Goal: Contribute content

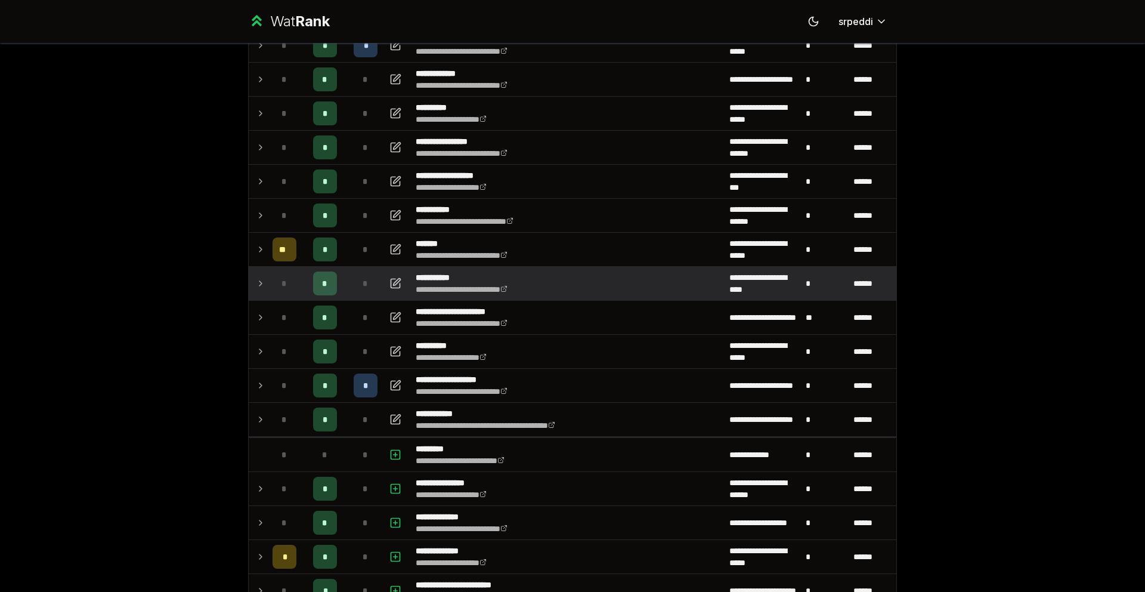
scroll to position [377, 0]
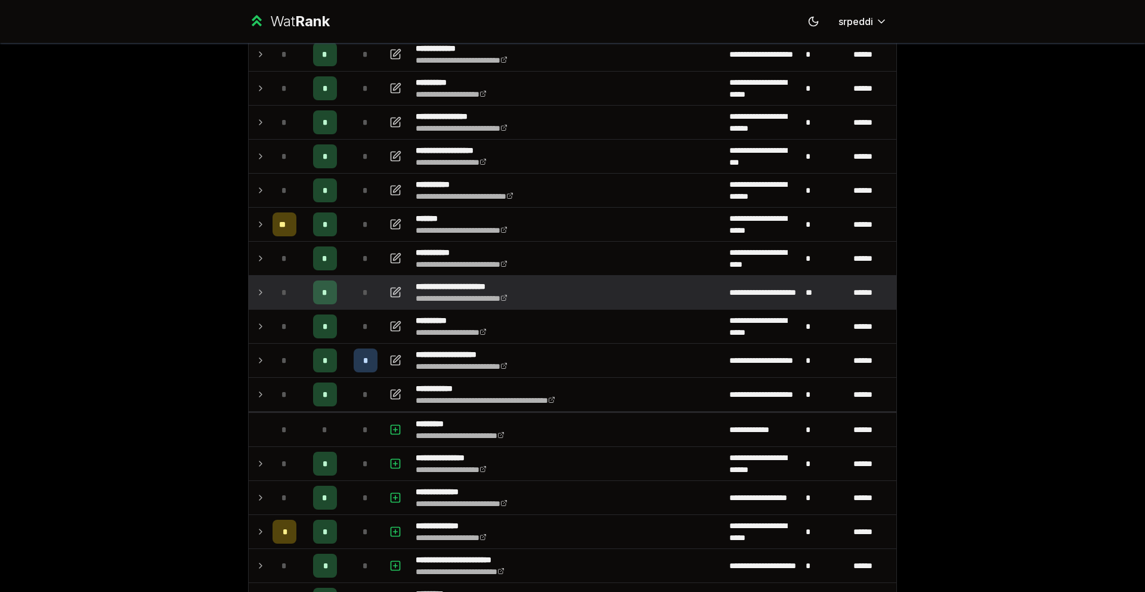
click at [259, 289] on icon at bounding box center [261, 292] width 10 height 14
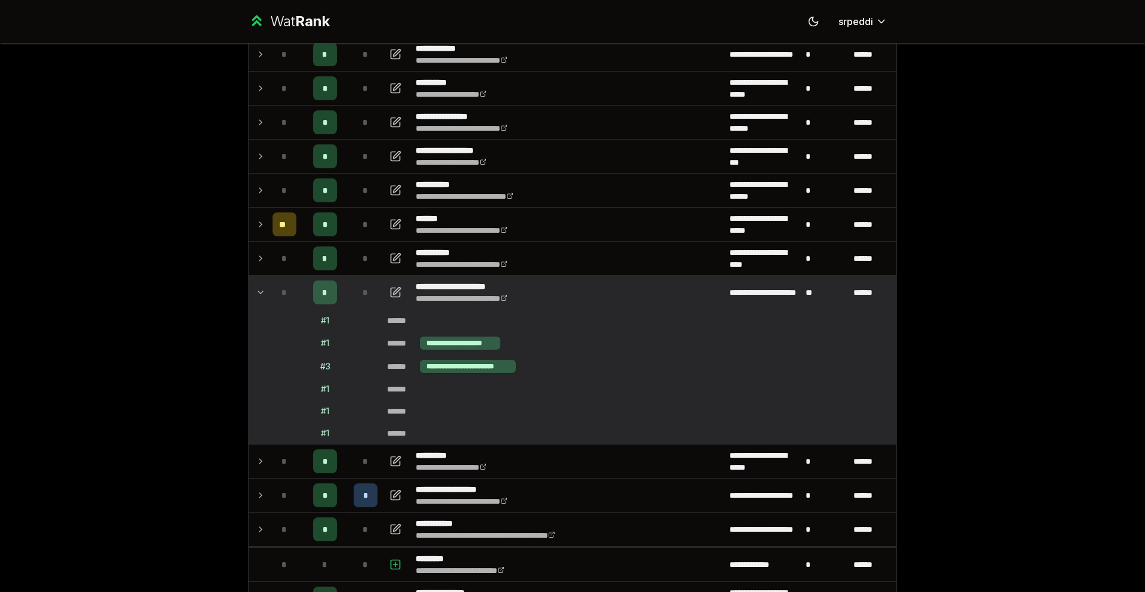
click at [259, 289] on icon at bounding box center [261, 292] width 10 height 14
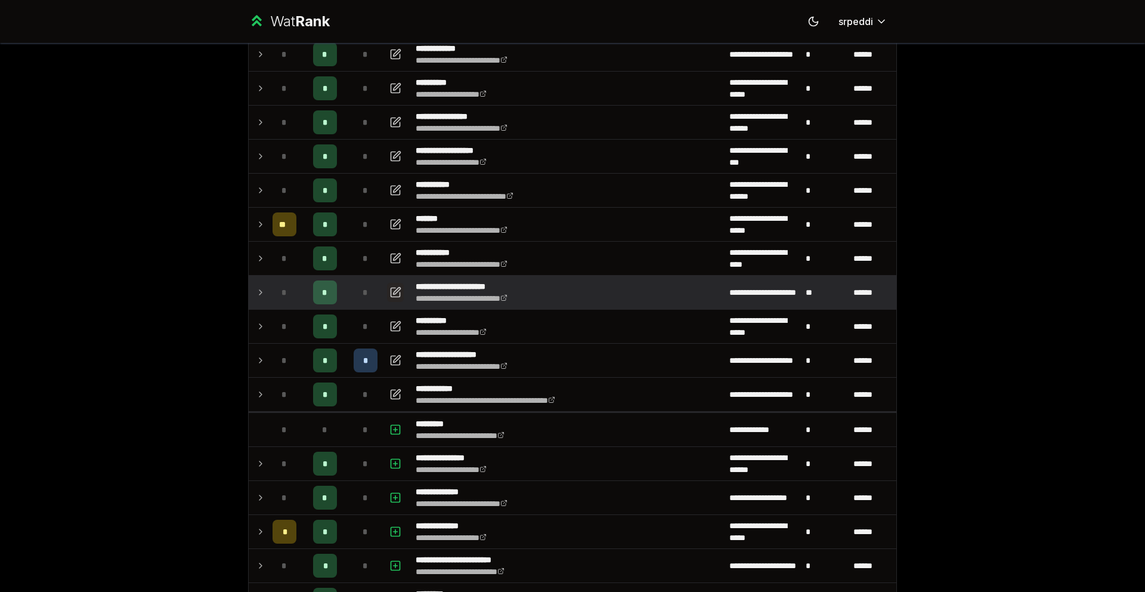
click at [399, 295] on button "button" at bounding box center [395, 292] width 17 height 19
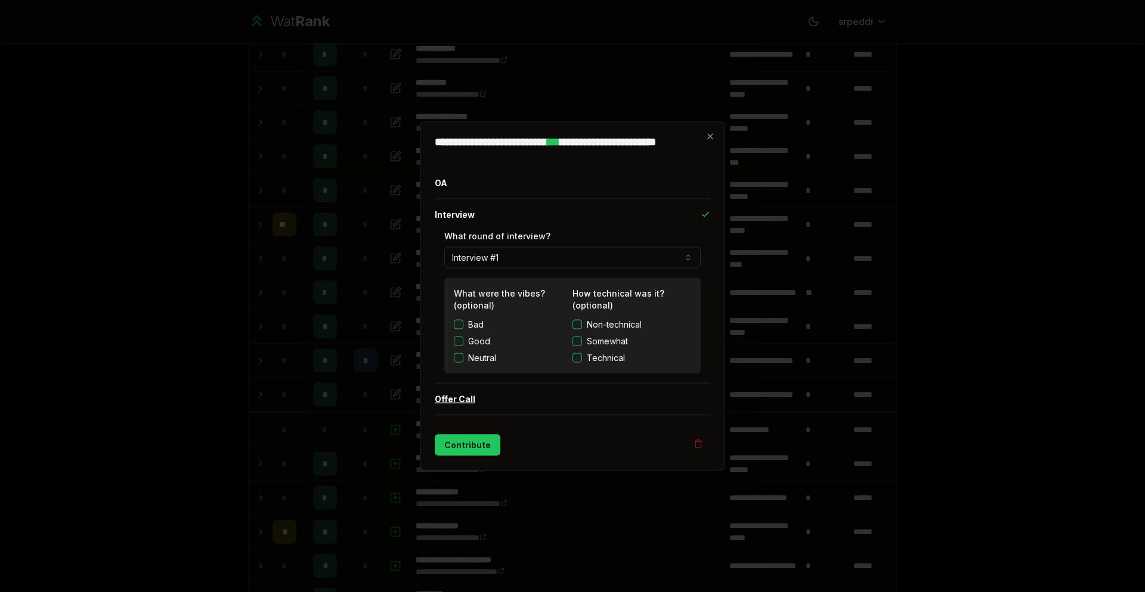
click at [456, 401] on button "Offer Call" at bounding box center [572, 398] width 275 height 31
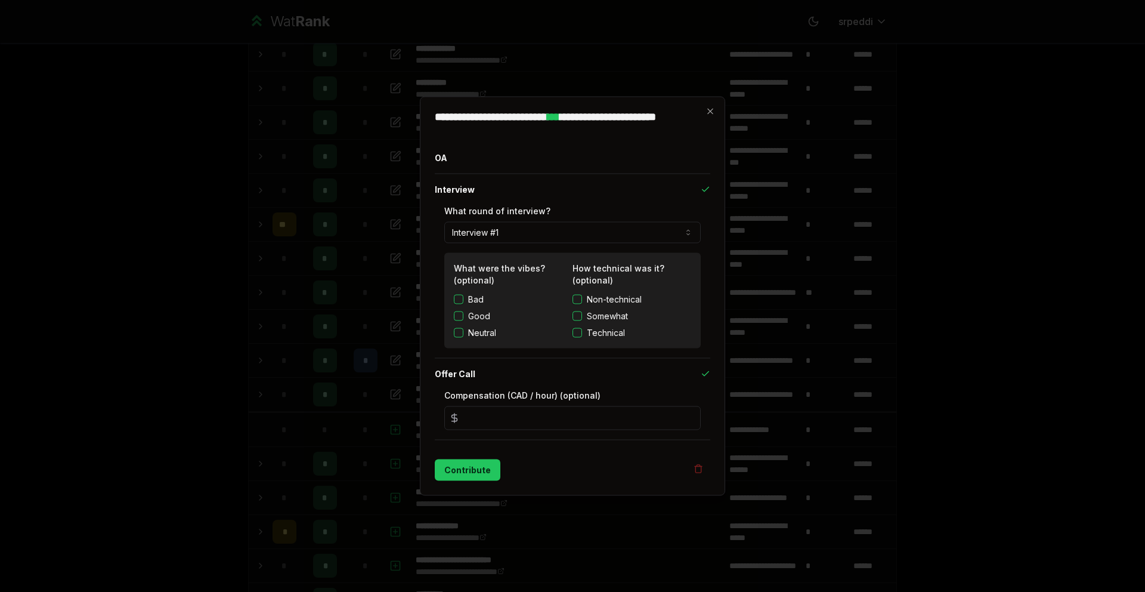
drag, startPoint x: 490, startPoint y: 420, endPoint x: 442, endPoint y: 421, distance: 47.7
click at [442, 422] on div "Compensation (CAD / hour) (optional) *" at bounding box center [572, 414] width 275 height 50
click at [549, 448] on form "**********" at bounding box center [572, 312] width 275 height 338
click at [476, 467] on button "Contribute" at bounding box center [468, 469] width 66 height 21
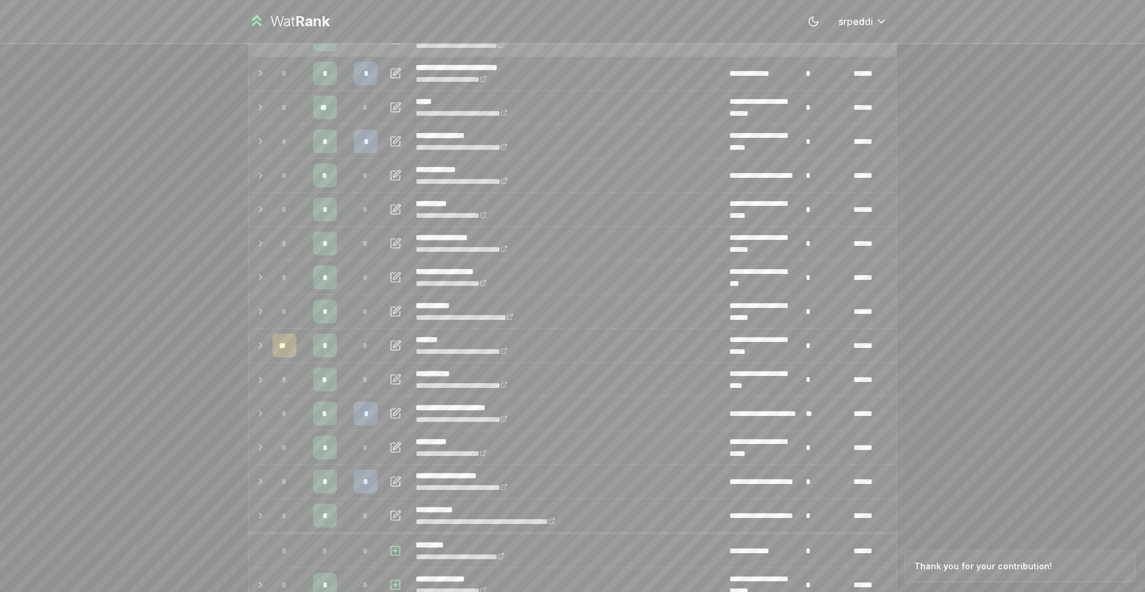
scroll to position [259, 0]
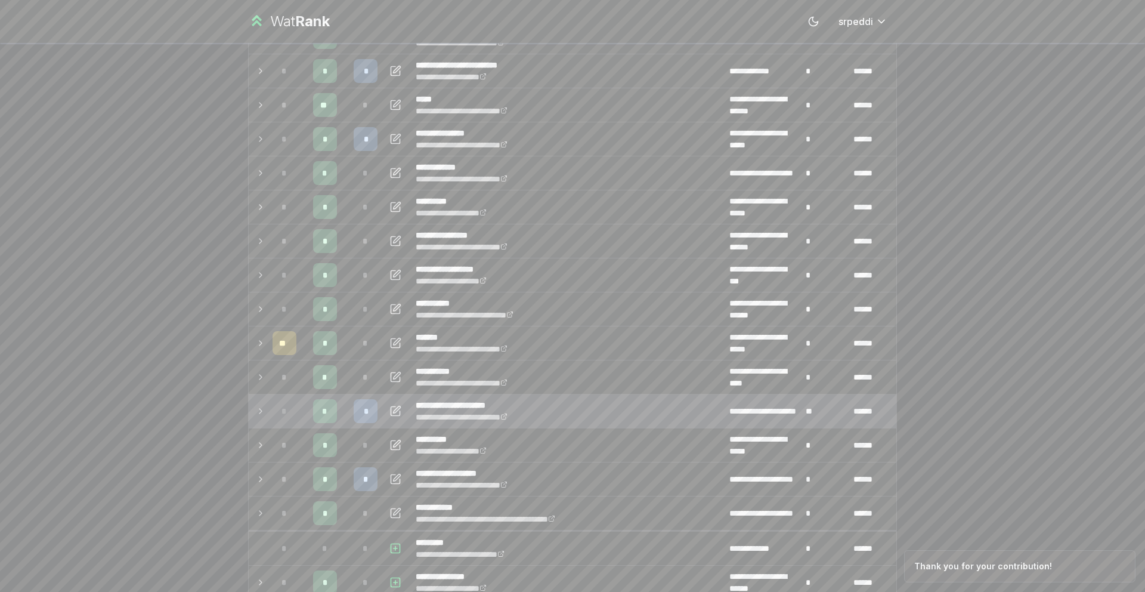
click at [364, 414] on span "*" at bounding box center [366, 411] width 4 height 12
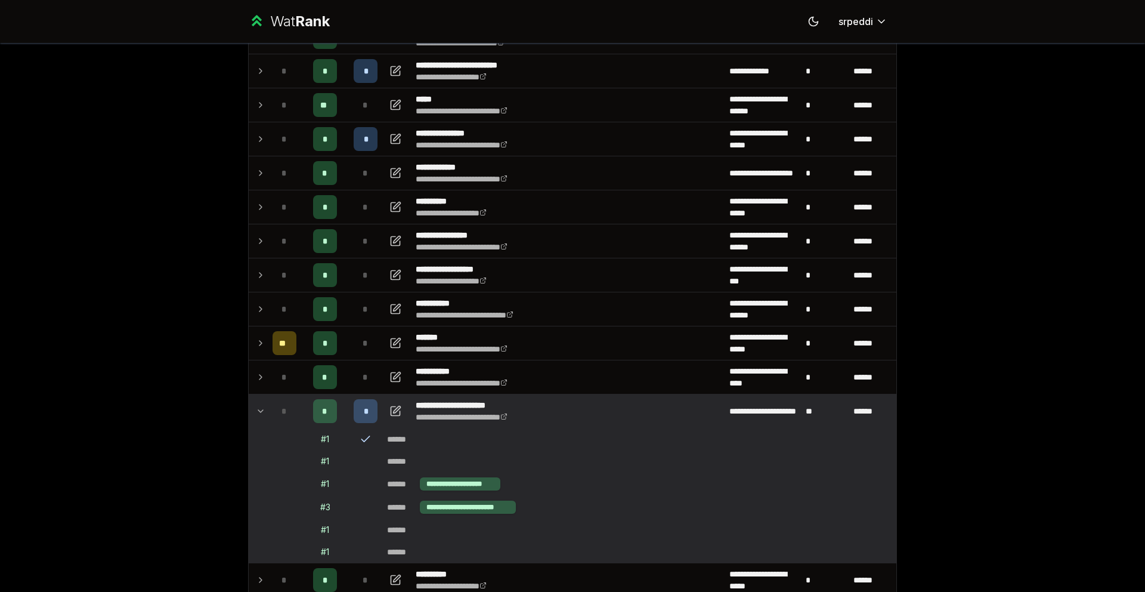
click at [364, 414] on span "*" at bounding box center [366, 411] width 4 height 12
